Goal: Task Accomplishment & Management: Manage account settings

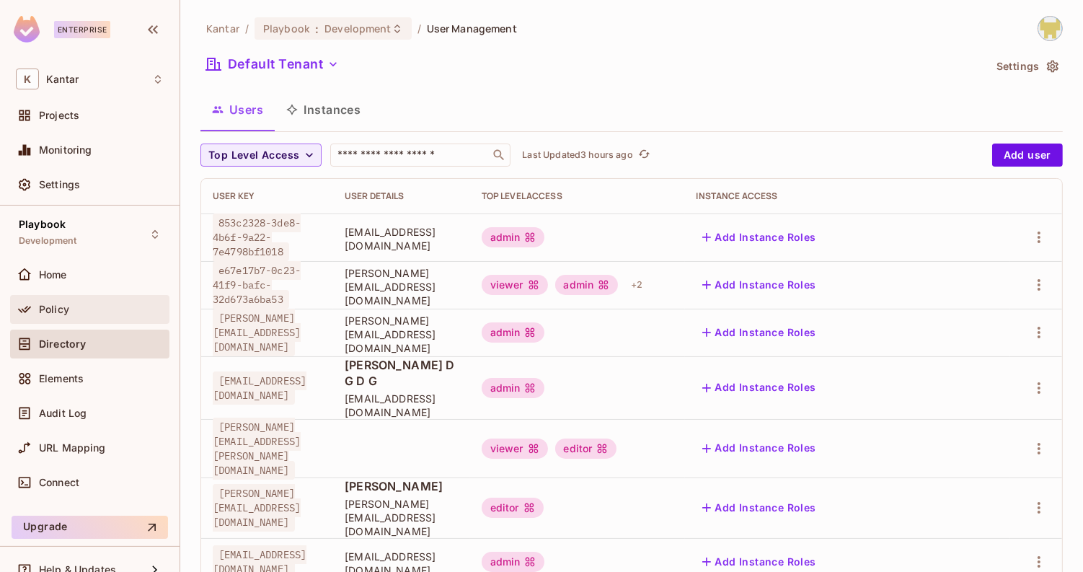
click at [102, 304] on div "Policy" at bounding box center [101, 310] width 125 height 12
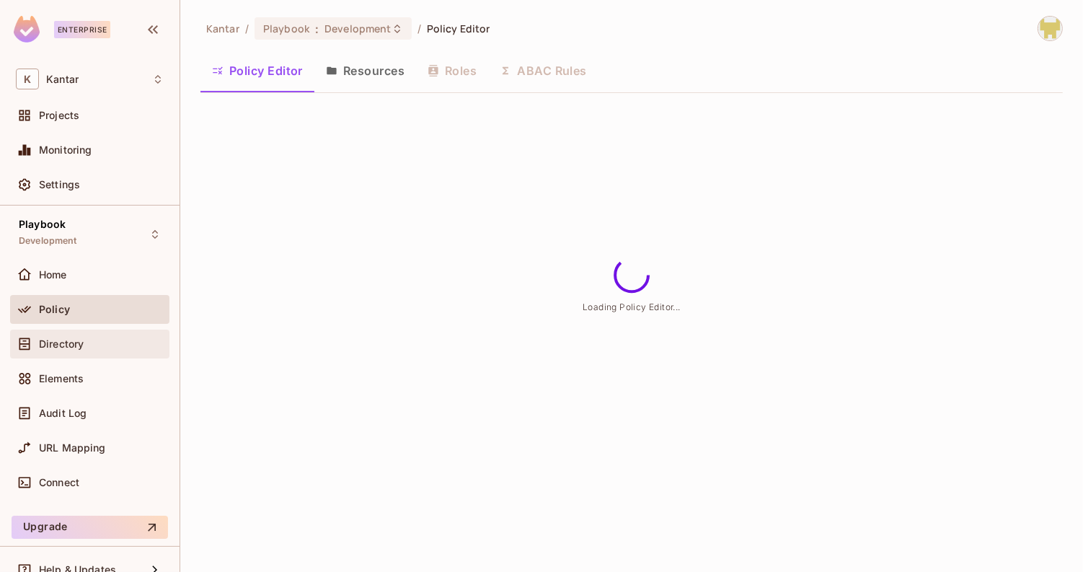
click at [105, 348] on div "Directory" at bounding box center [90, 343] width 148 height 17
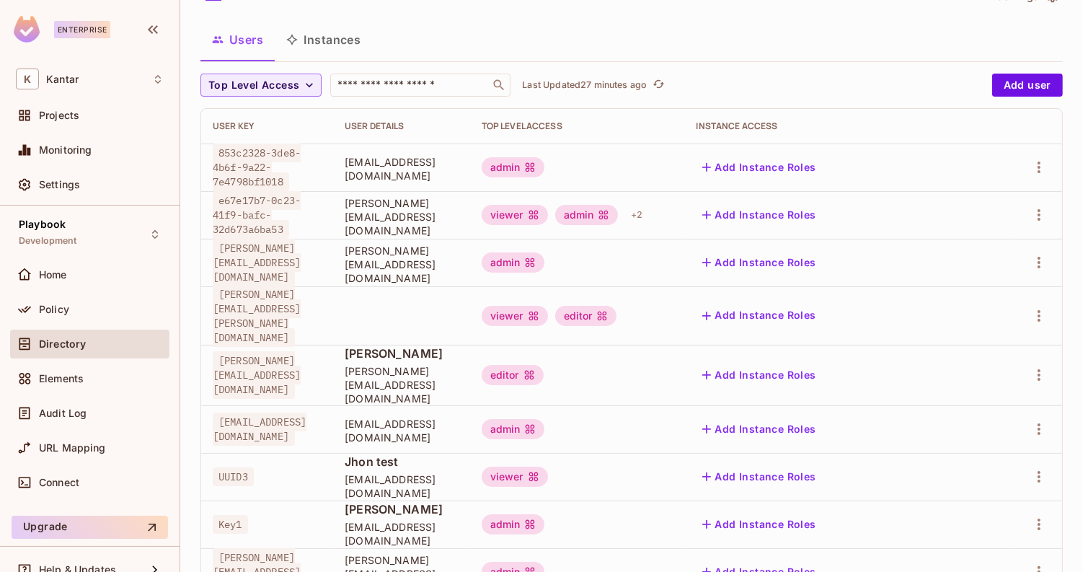
scroll to position [0, 49]
click at [1040, 265] on icon "button" at bounding box center [1039, 263] width 3 height 12
click at [990, 330] on div "Edit Attributes" at bounding box center [989, 326] width 71 height 14
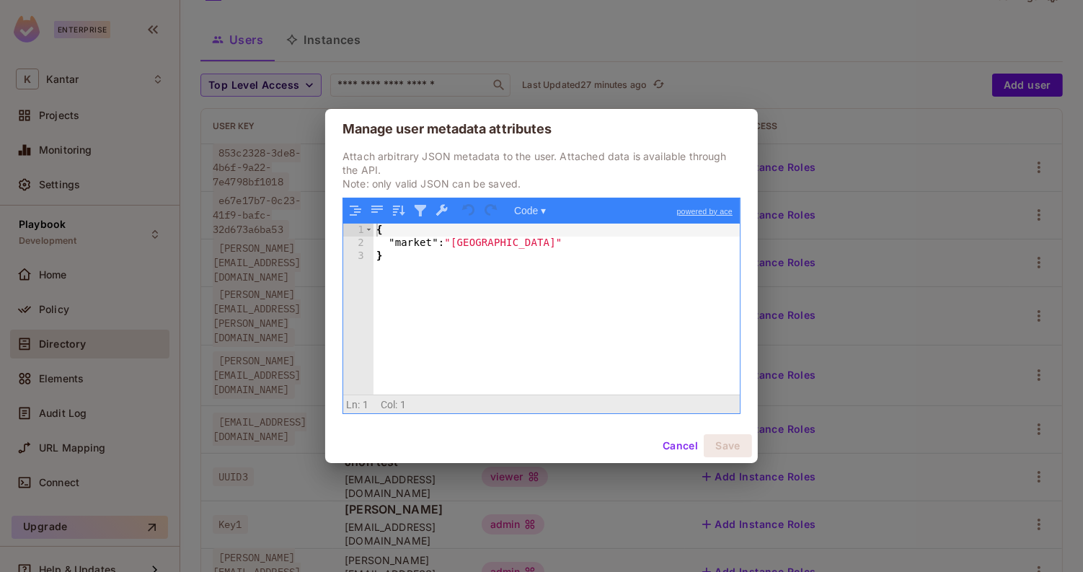
click at [678, 446] on button "Cancel" at bounding box center [680, 445] width 47 height 23
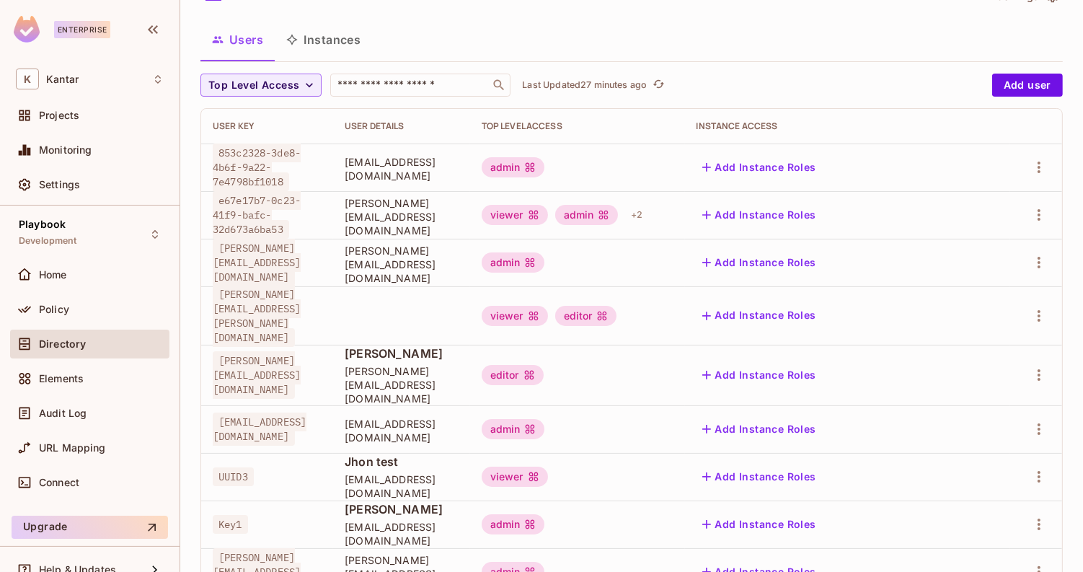
click at [1050, 251] on div at bounding box center [1036, 262] width 29 height 23
click at [1039, 259] on icon "button" at bounding box center [1039, 262] width 17 height 17
click at [978, 346] on span "Delete User" at bounding box center [983, 357] width 66 height 23
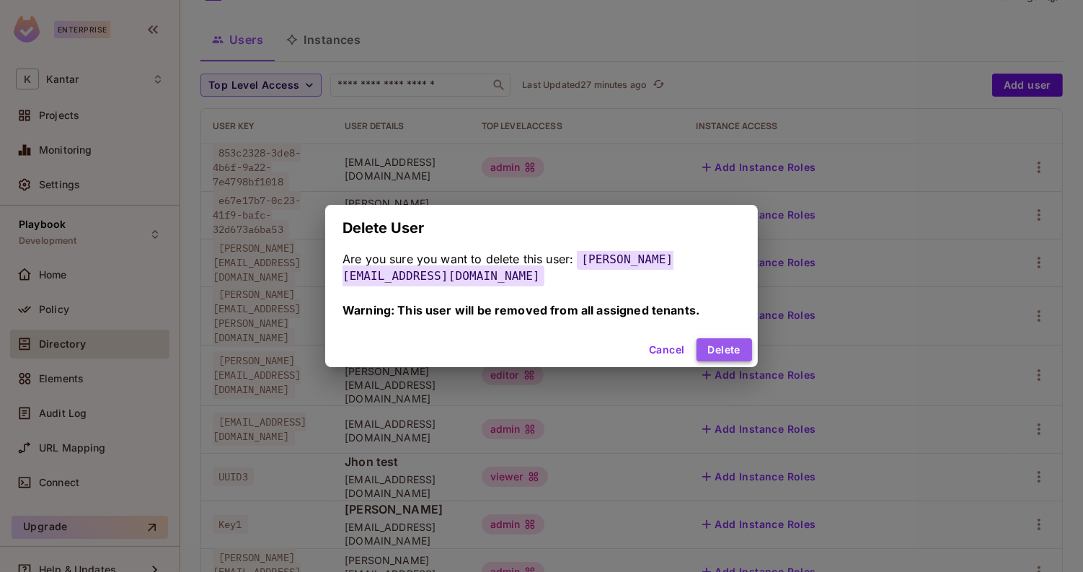
click at [726, 356] on button "Delete" at bounding box center [725, 349] width 56 height 23
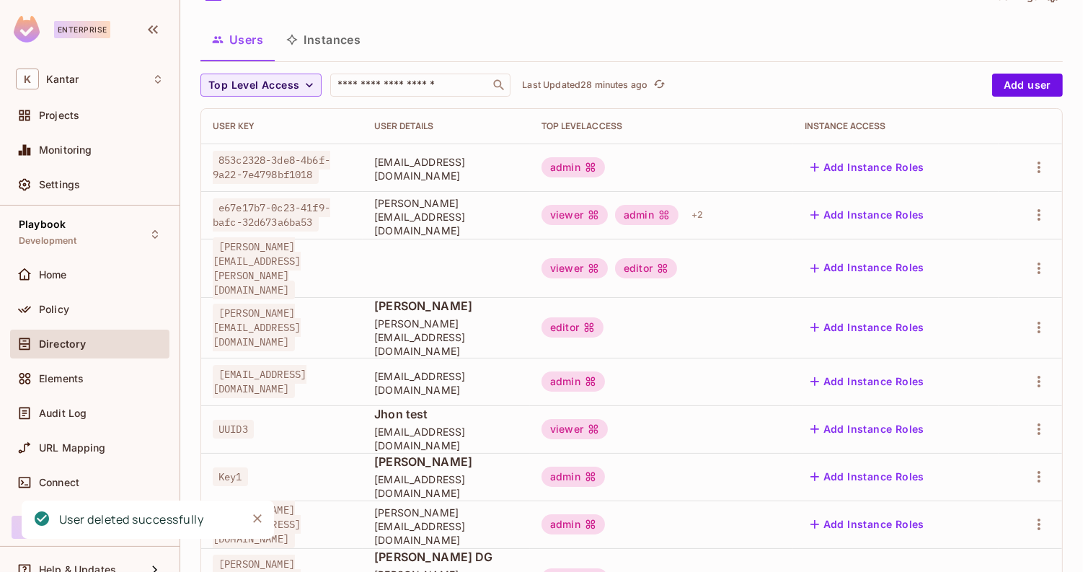
scroll to position [0, 0]
click at [374, 92] on div "​" at bounding box center [420, 85] width 180 height 23
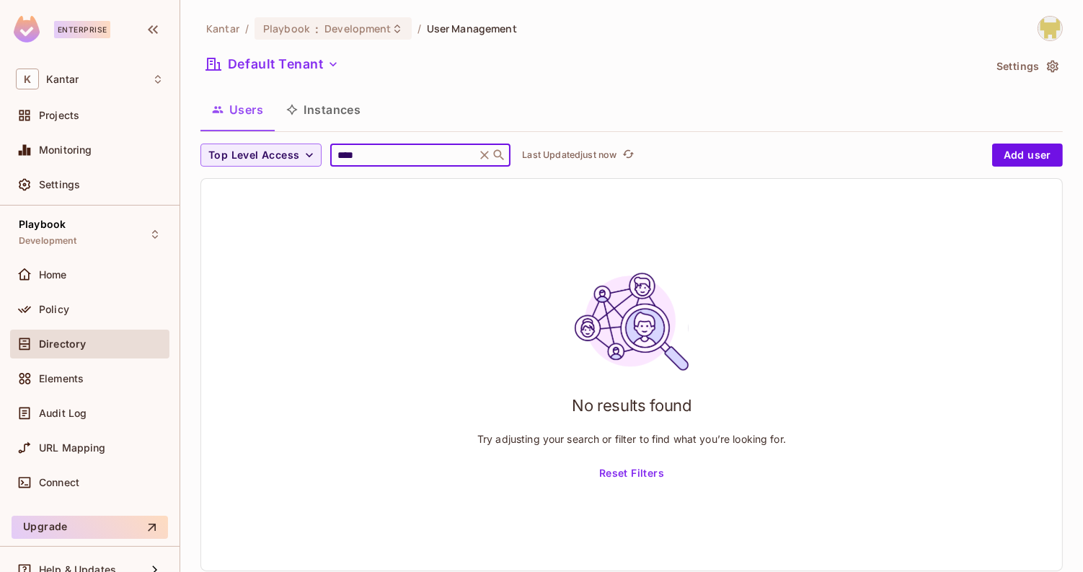
click at [485, 60] on div "Default Tenant" at bounding box center [592, 66] width 783 height 27
click at [377, 163] on div "**** ​" at bounding box center [420, 155] width 180 height 23
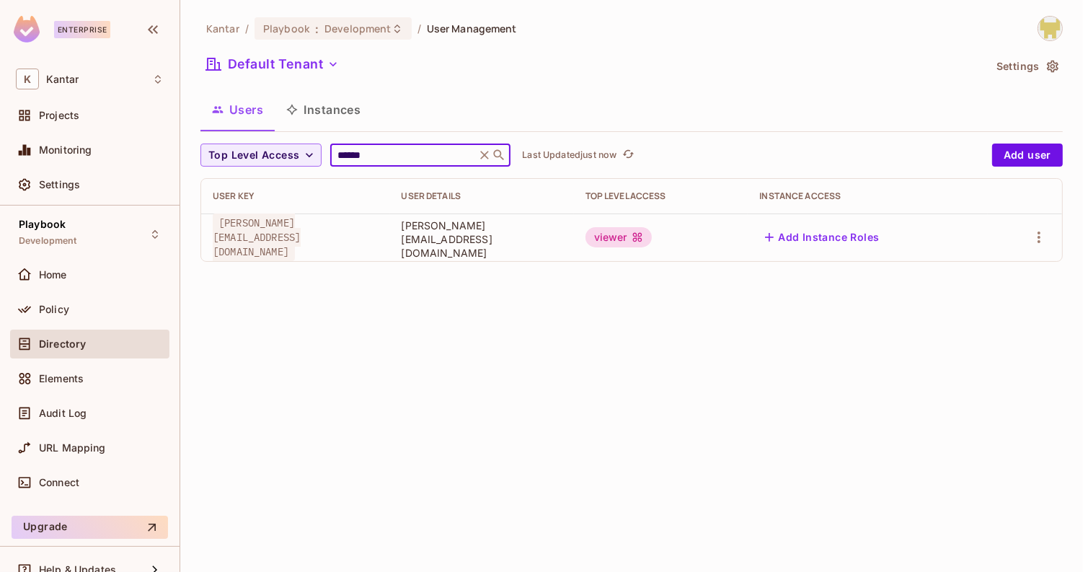
type input "******"
click at [424, 121] on div "Users Instances" at bounding box center [632, 110] width 863 height 36
click at [1037, 237] on icon "button" at bounding box center [1039, 237] width 17 height 17
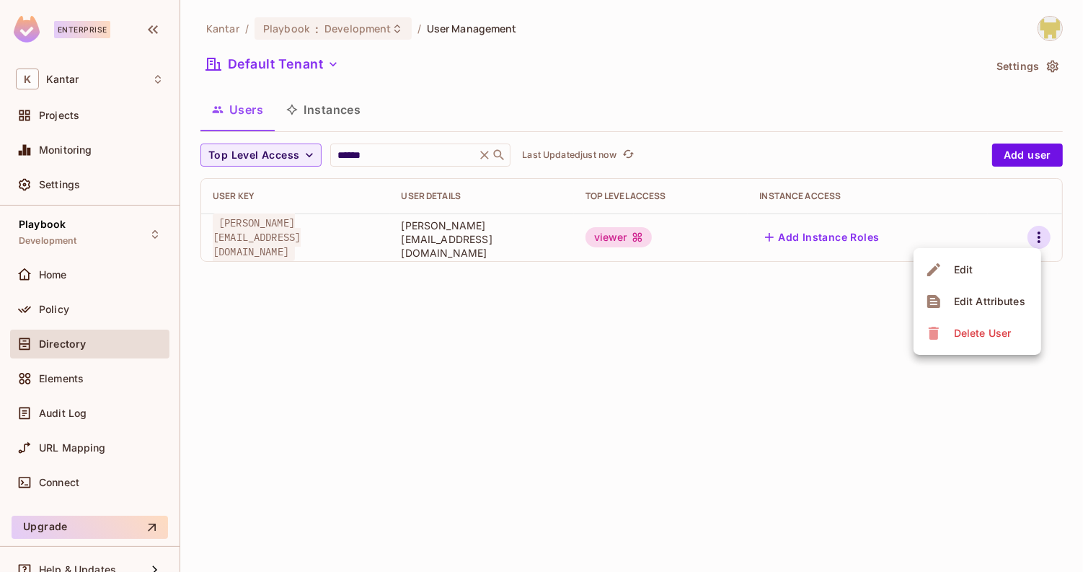
click at [952, 301] on span "Edit Attributes" at bounding box center [990, 301] width 80 height 23
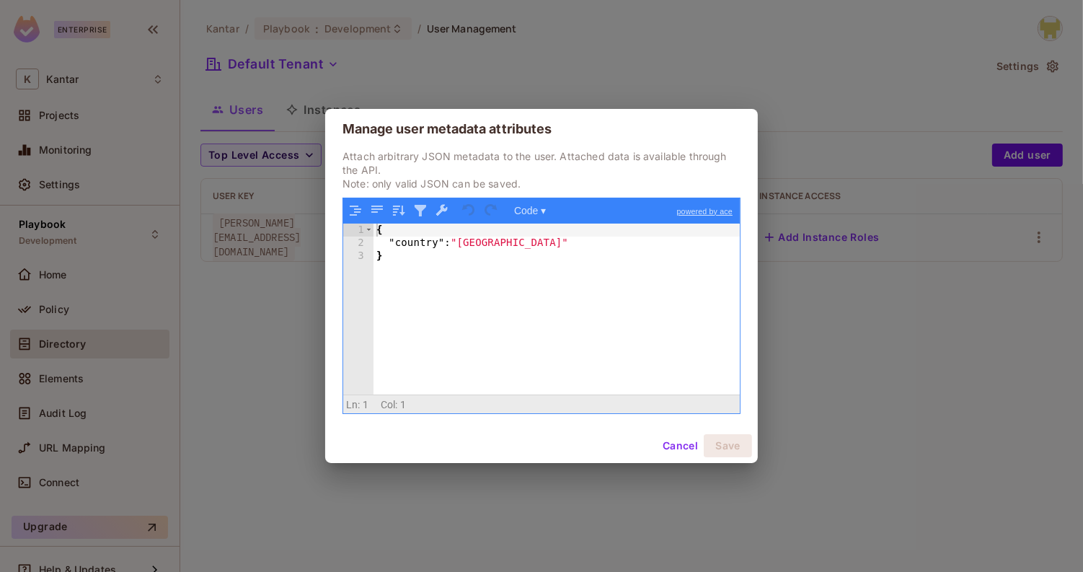
click at [680, 365] on div "{ "country" : "India" }" at bounding box center [557, 323] width 367 height 198
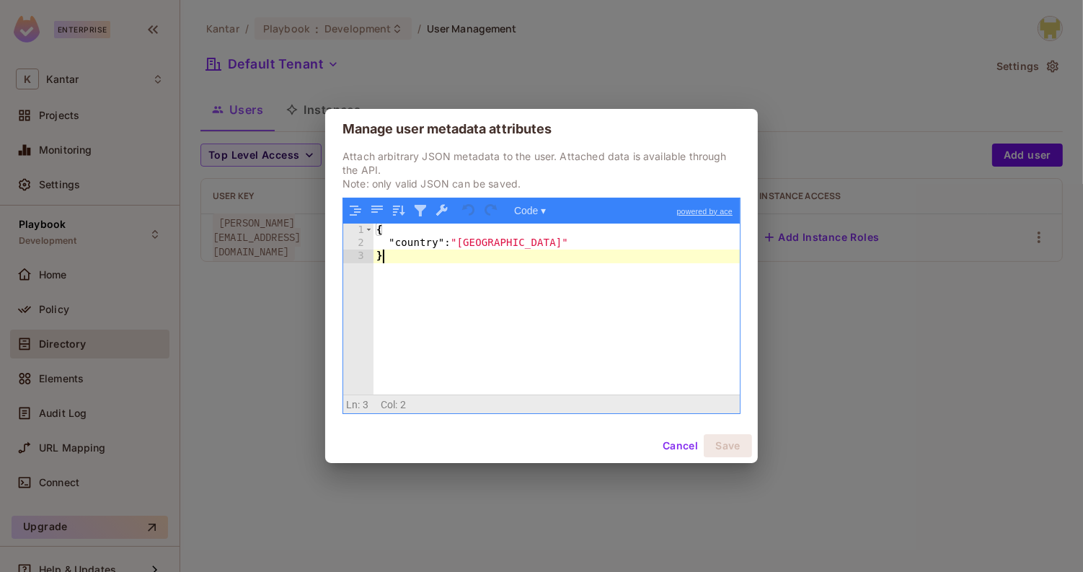
click at [664, 439] on button "Cancel" at bounding box center [680, 445] width 47 height 23
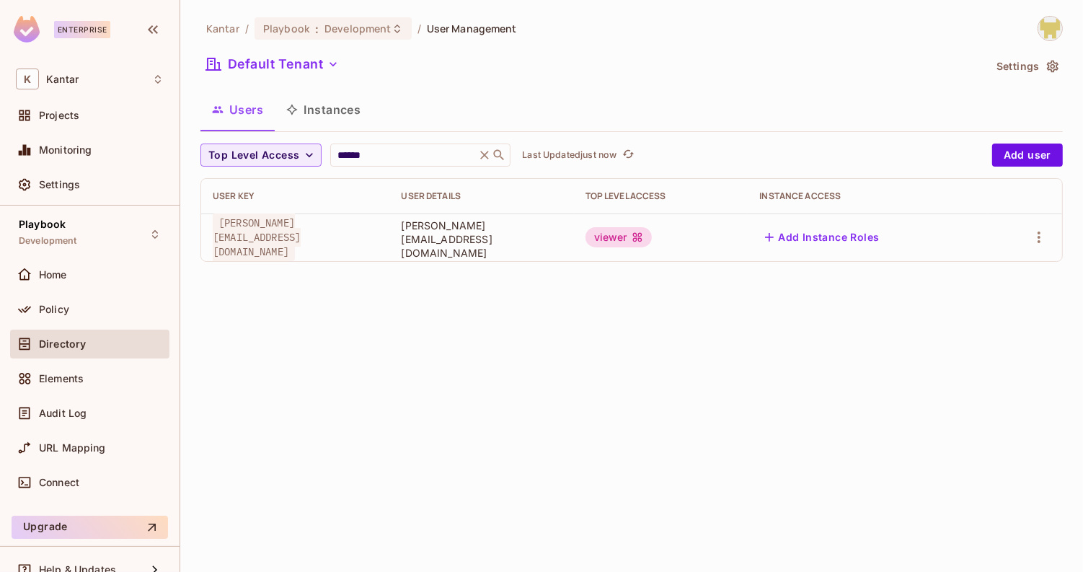
click at [112, 330] on div "Directory" at bounding box center [89, 344] width 159 height 29
click at [382, 149] on input "******" at bounding box center [403, 155] width 137 height 14
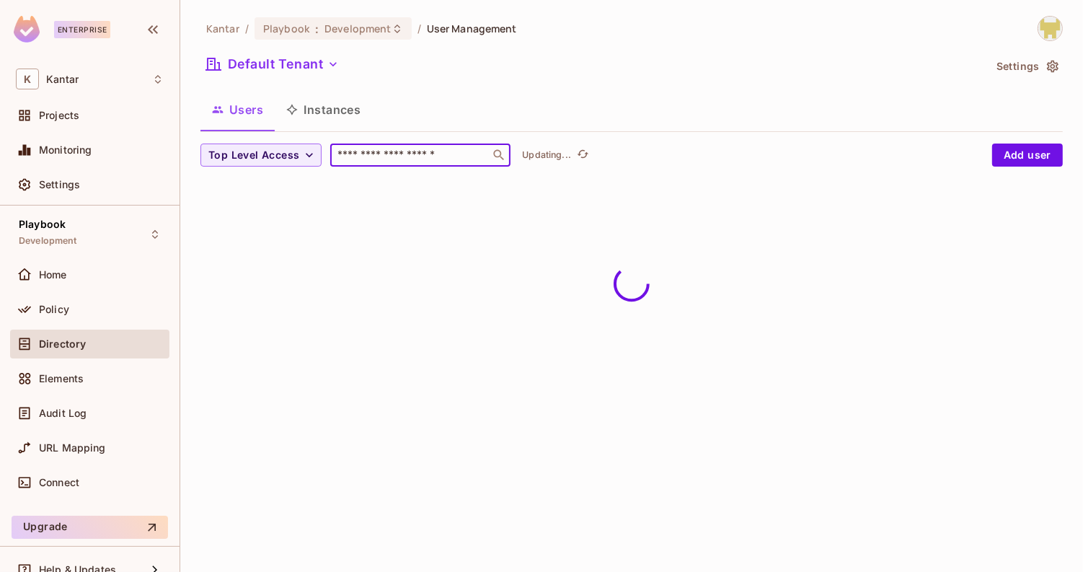
click at [465, 115] on div "Users Instances" at bounding box center [632, 110] width 863 height 36
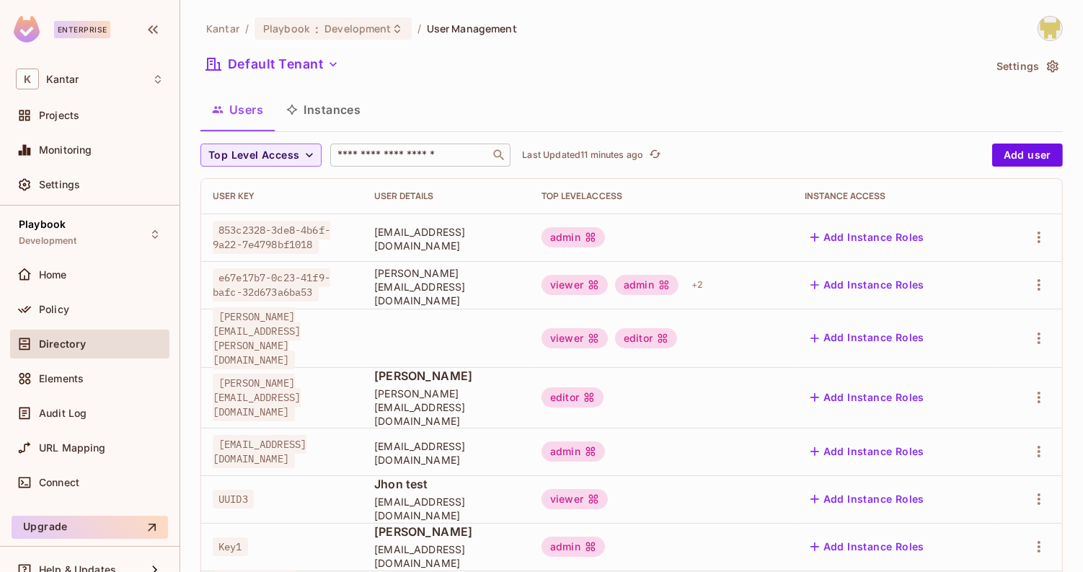
click at [373, 163] on div "​" at bounding box center [420, 155] width 180 height 23
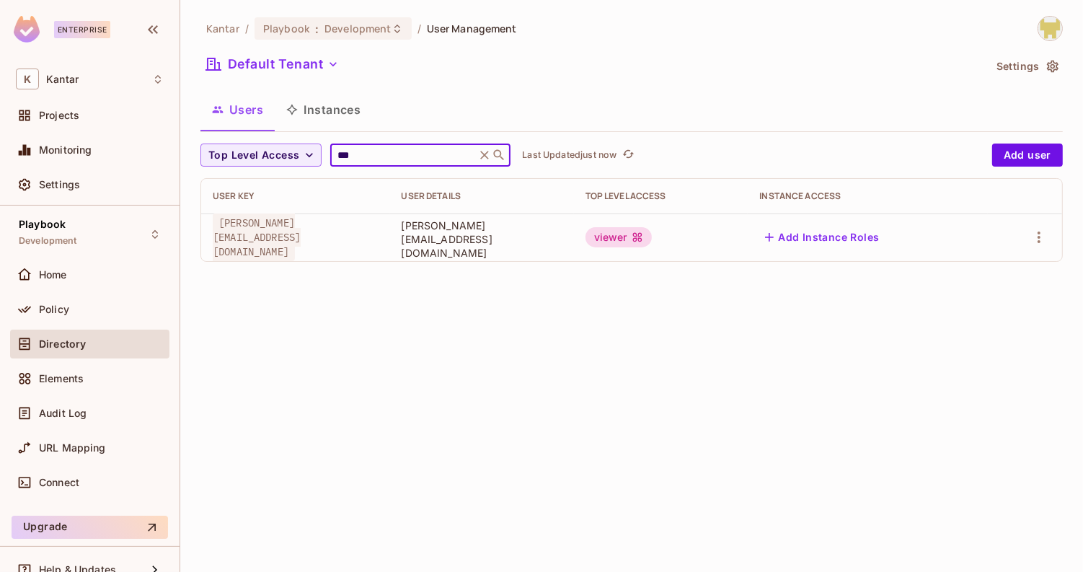
click at [440, 92] on div "Users Instances" at bounding box center [632, 110] width 863 height 36
click at [1041, 236] on icon "button" at bounding box center [1039, 238] width 3 height 12
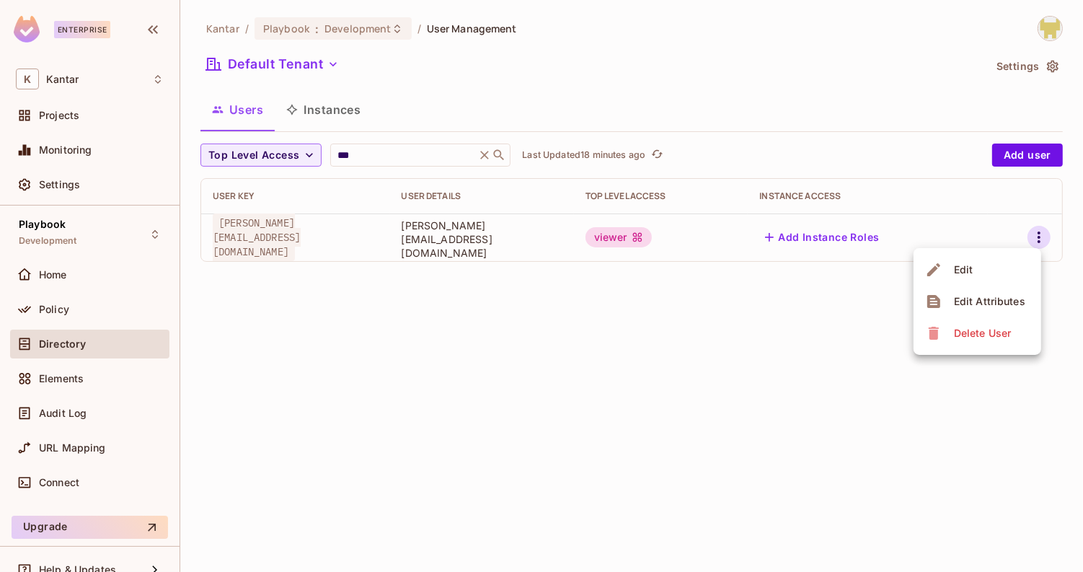
click at [973, 341] on span "Delete User" at bounding box center [983, 333] width 66 height 23
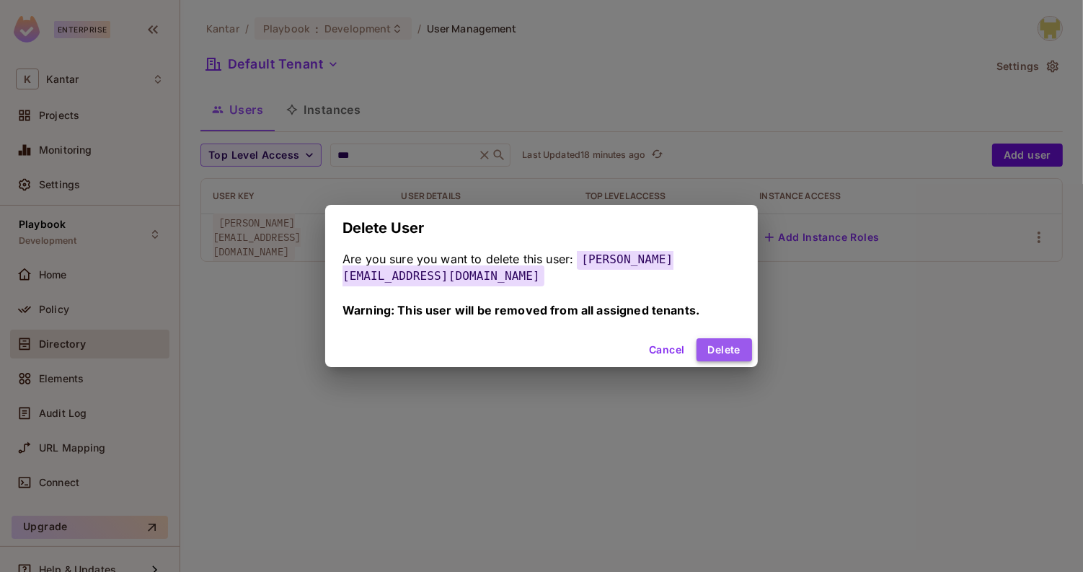
click at [723, 356] on button "Delete" at bounding box center [725, 349] width 56 height 23
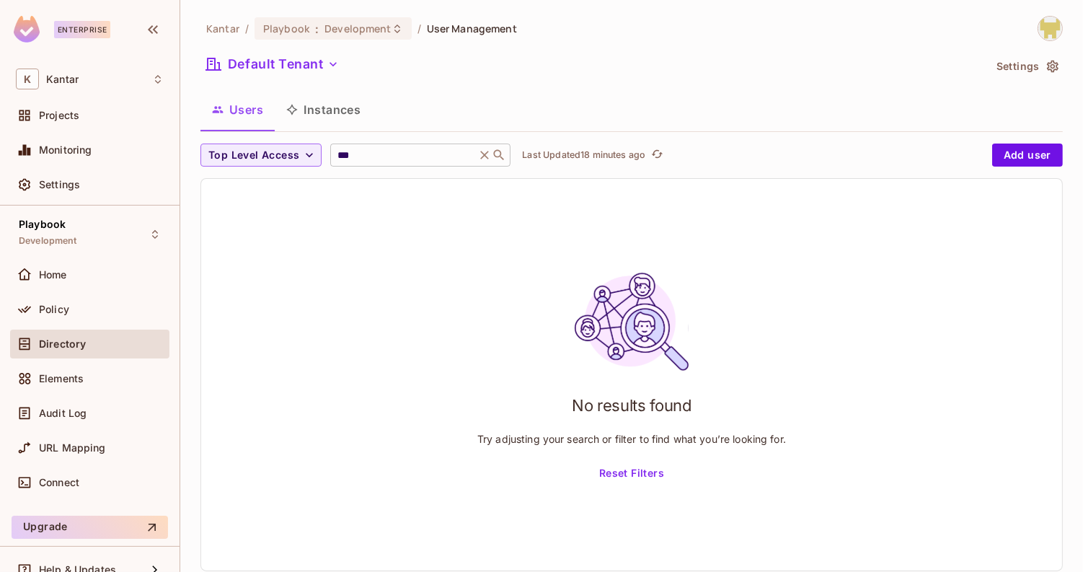
click at [386, 151] on input "***" at bounding box center [403, 155] width 137 height 14
type input "*"
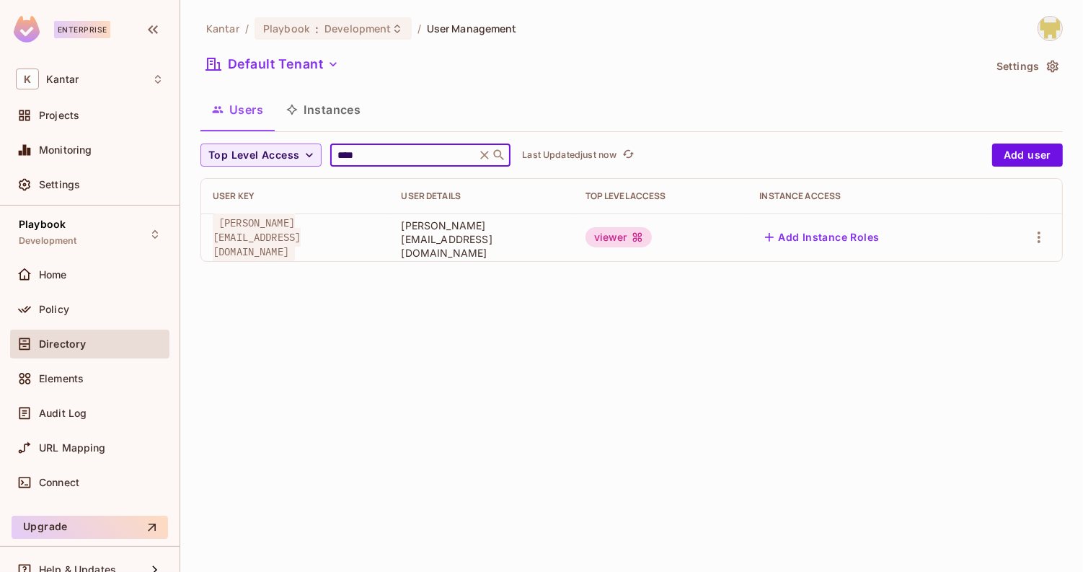
type input "****"
click at [479, 104] on div "Users Instances" at bounding box center [632, 110] width 863 height 36
click at [1034, 239] on icon "button" at bounding box center [1039, 237] width 17 height 17
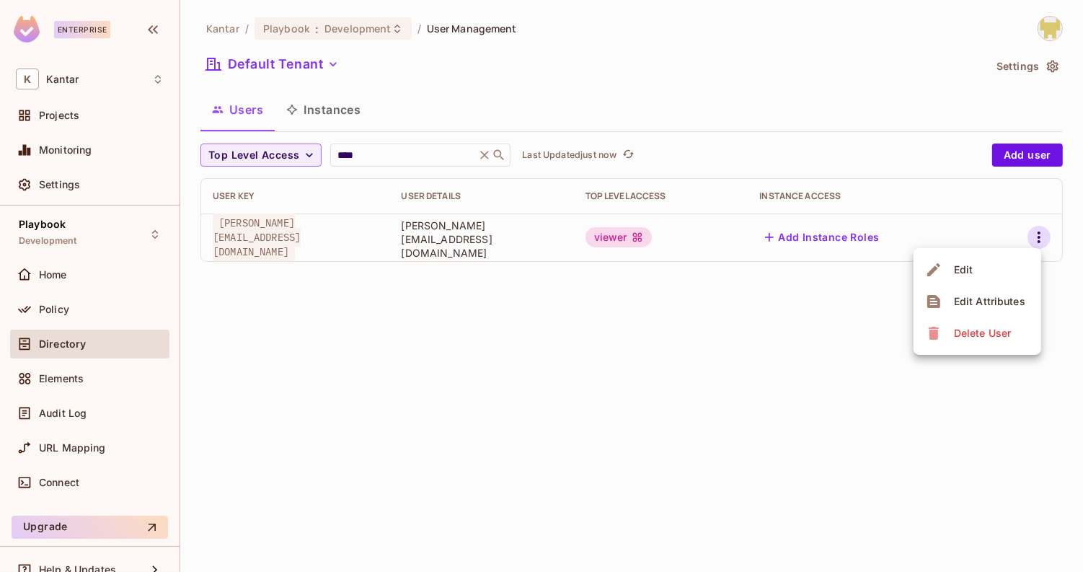
click at [992, 300] on div "Edit Attributes" at bounding box center [989, 301] width 71 height 14
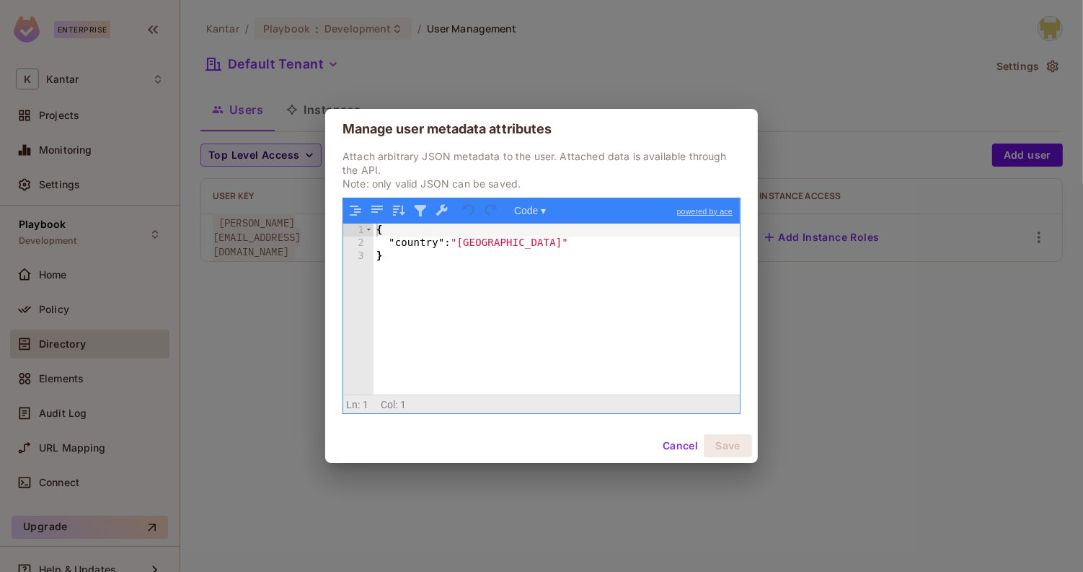
click at [601, 319] on div "{ "country" : "India" }" at bounding box center [557, 323] width 367 height 198
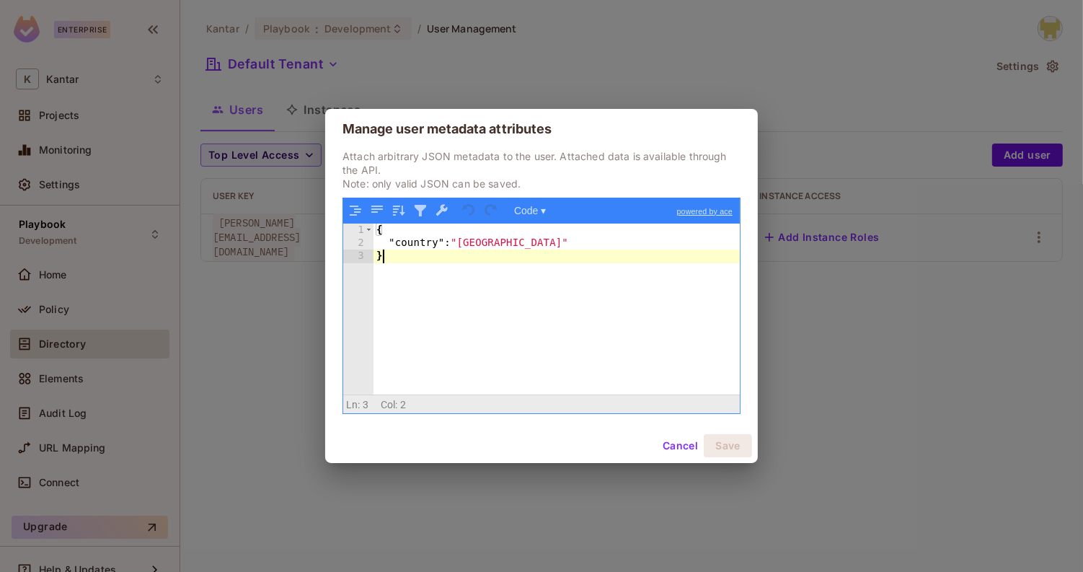
click at [676, 455] on button "Cancel" at bounding box center [680, 445] width 47 height 23
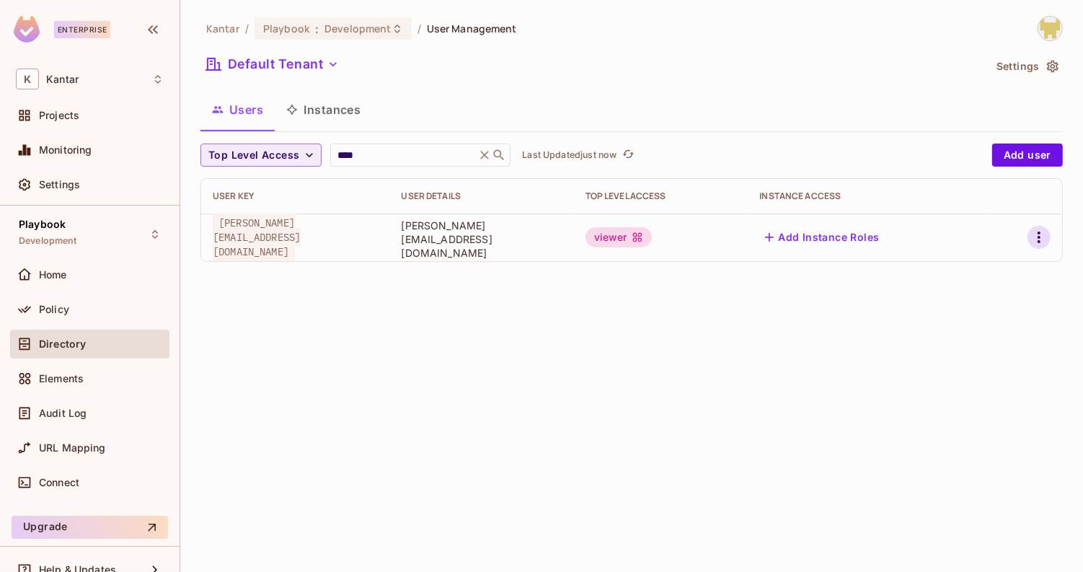
click at [1030, 235] on button "button" at bounding box center [1039, 237] width 23 height 23
